Goal: Task Accomplishment & Management: Use online tool/utility

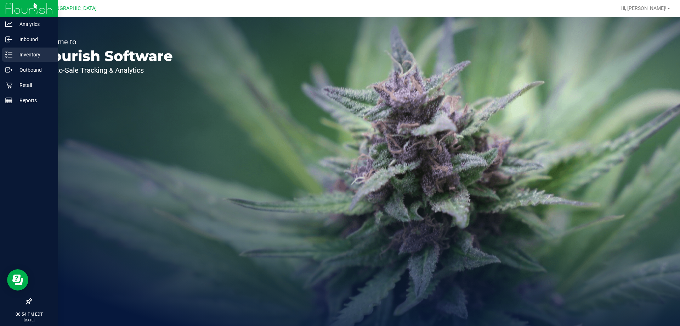
click at [28, 49] on div "Inventory" at bounding box center [30, 54] width 56 height 14
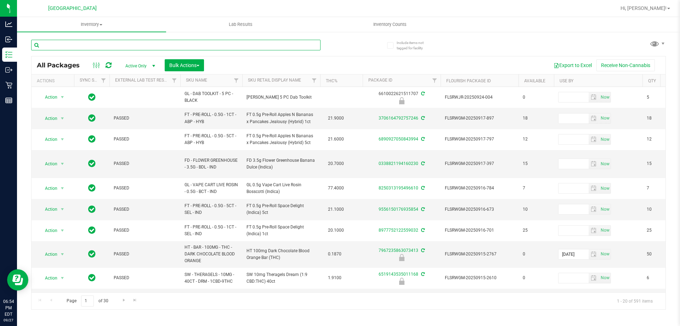
click at [66, 47] on input "text" at bounding box center [175, 45] width 289 height 11
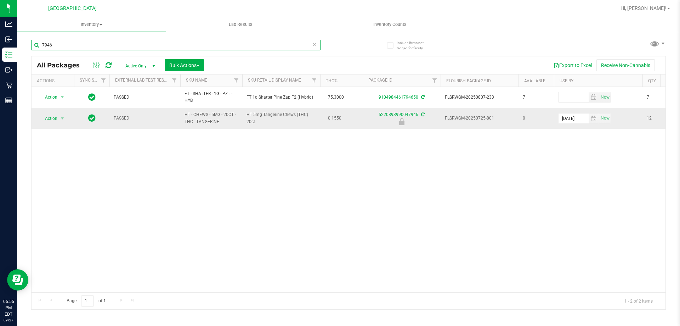
type input "7946"
click at [67, 117] on div "Action Action Edit attributes Global inventory Locate package Package audit log…" at bounding box center [53, 118] width 34 height 10
click at [62, 121] on span "select" at bounding box center [63, 118] width 6 height 6
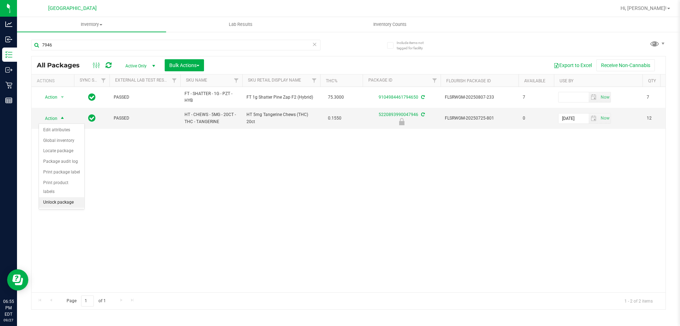
click at [63, 197] on li "Unlock package" at bounding box center [61, 202] width 45 height 11
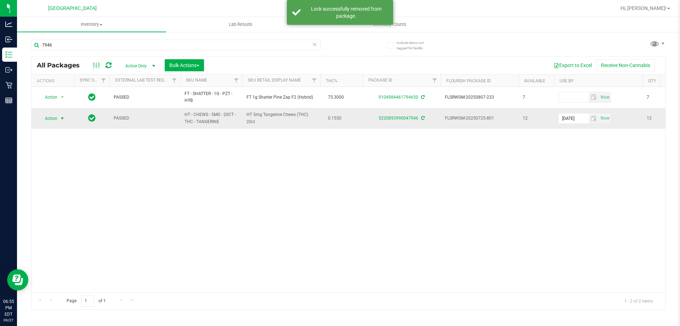
click at [58, 115] on span "select" at bounding box center [62, 118] width 9 height 10
click at [74, 212] on li "Print product labels" at bounding box center [66, 214] width 55 height 11
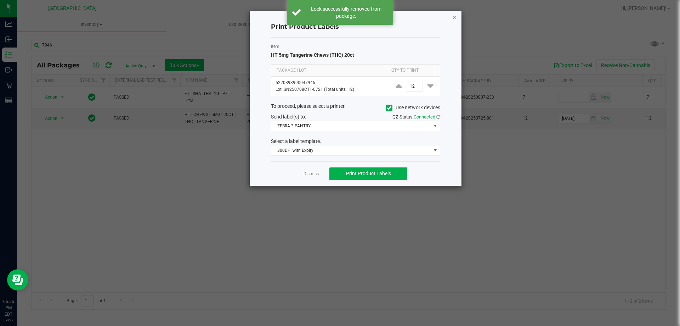
click at [454, 19] on icon "button" at bounding box center [454, 17] width 5 height 9
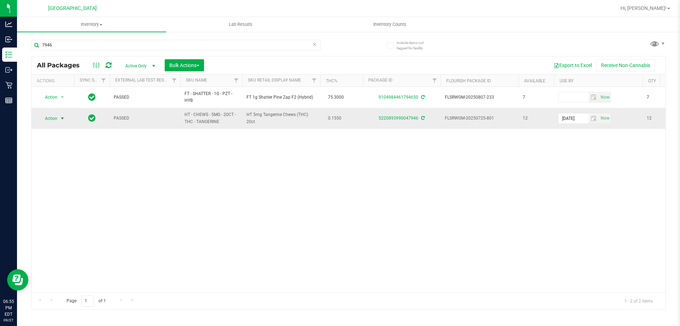
click at [61, 117] on span "select" at bounding box center [63, 118] width 6 height 6
click at [75, 205] on li "Print package label" at bounding box center [66, 203] width 55 height 11
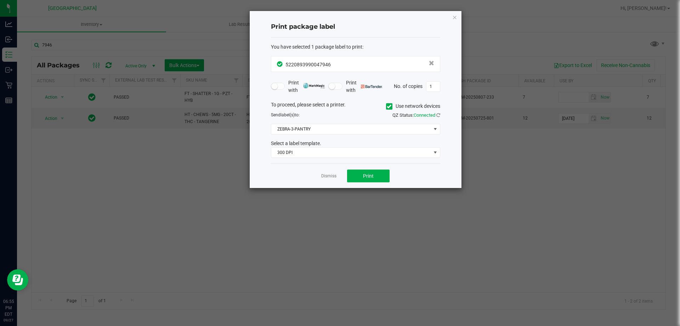
click at [339, 159] on div "You have selected 1 package label to print : 5220893990047946 Print with Print …" at bounding box center [355, 101] width 169 height 126
click at [336, 158] on span "300 DPI" at bounding box center [355, 152] width 169 height 11
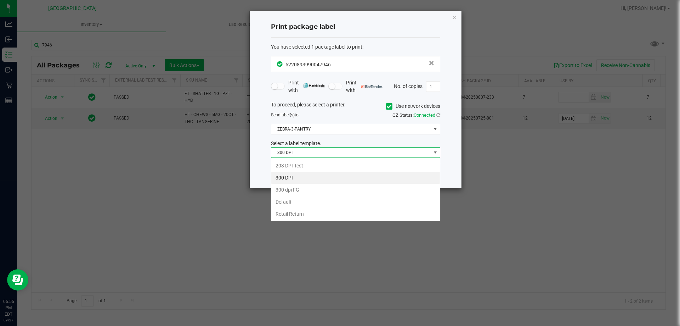
scroll to position [11, 169]
click at [302, 168] on li "203 DPI Test" at bounding box center [355, 165] width 169 height 12
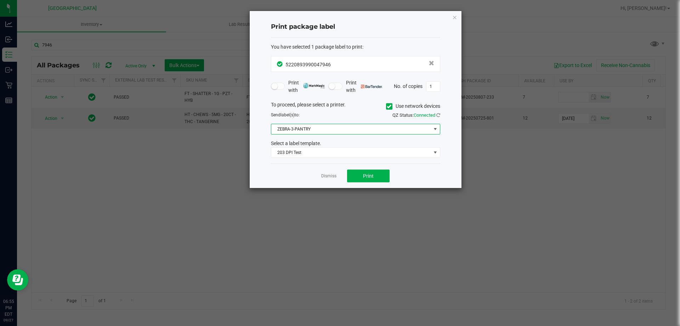
click at [328, 131] on span "ZEBRA-3-PANTRY" at bounding box center [351, 129] width 160 height 10
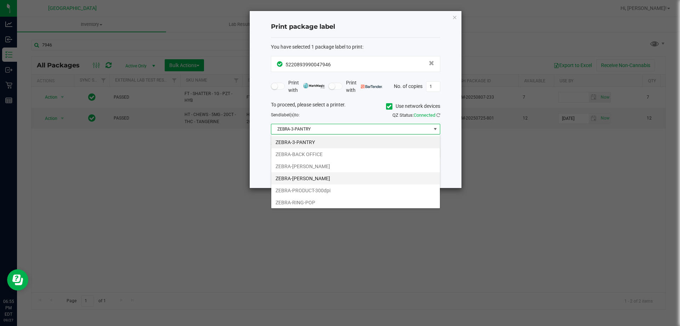
click at [313, 181] on li "ZEBRA-[PERSON_NAME]" at bounding box center [355, 178] width 169 height 12
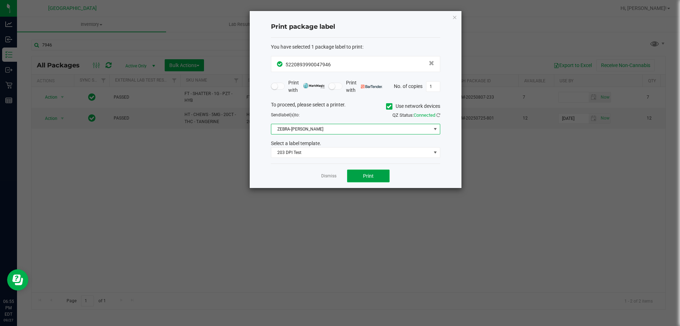
click at [365, 179] on button "Print" at bounding box center [368, 175] width 43 height 13
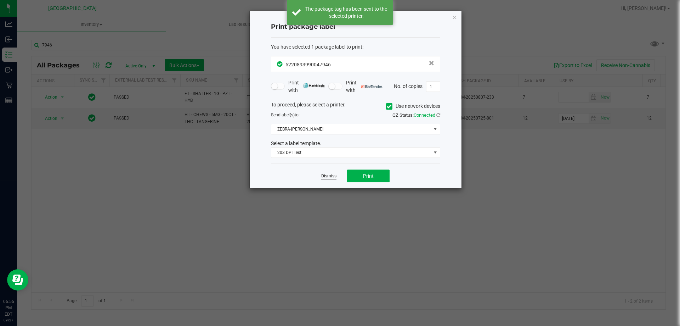
click at [331, 176] on link "Dismiss" at bounding box center [328, 176] width 15 height 6
